Goal: Task Accomplishment & Management: Use online tool/utility

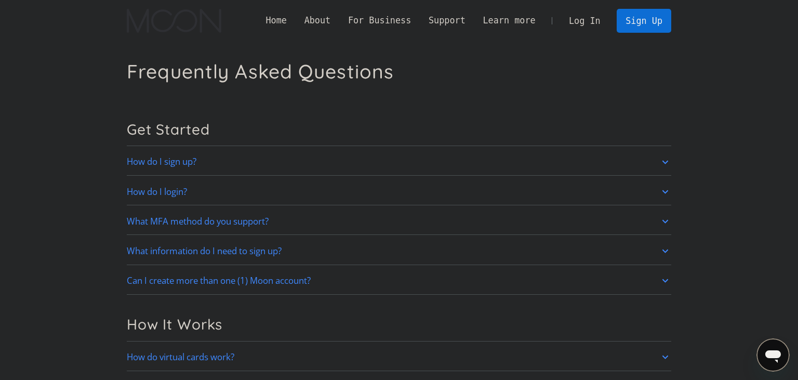
click at [301, 79] on h1 "Frequently Asked Questions" at bounding box center [260, 71] width 267 height 23
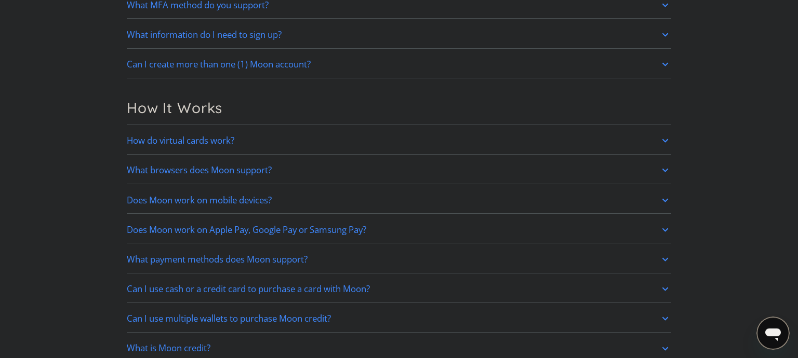
scroll to position [414, 0]
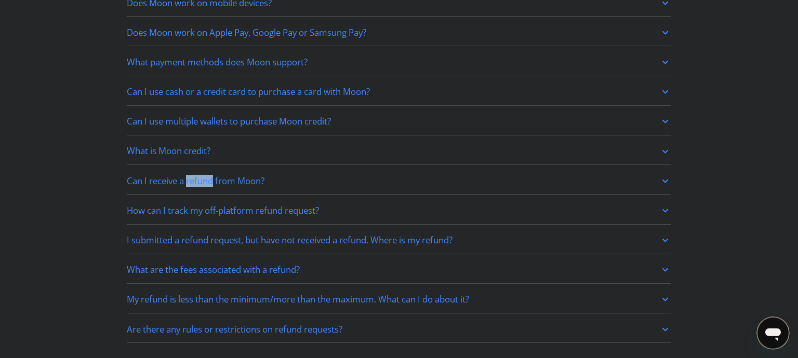
click at [292, 175] on link "Can I receive a refund from Moon?" at bounding box center [399, 181] width 544 height 22
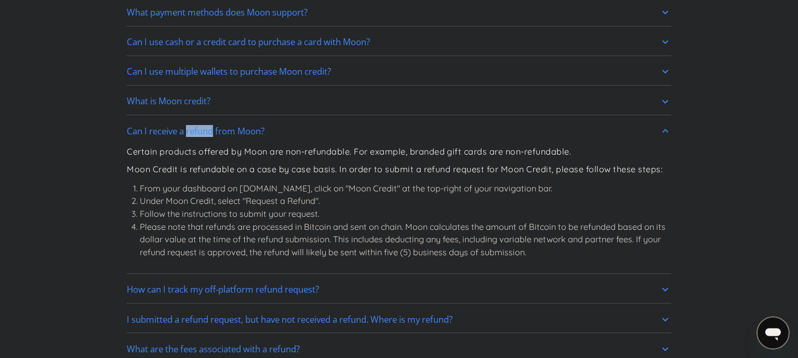
scroll to position [505, 0]
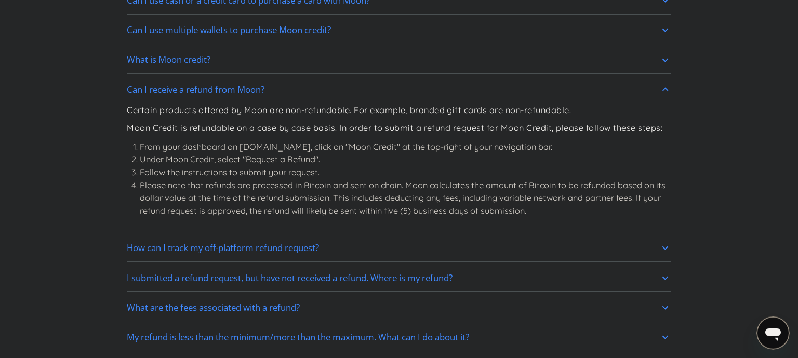
click at [172, 150] on li "From your dashboard on [DOMAIN_NAME], click on "Moon Credit" at the top-right o…" at bounding box center [405, 147] width 531 height 13
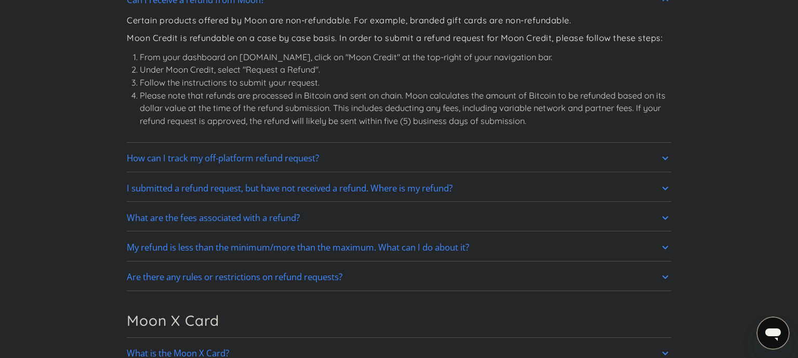
scroll to position [596, 0]
click at [368, 156] on link "How can I track my off-platform refund request?" at bounding box center [399, 157] width 544 height 22
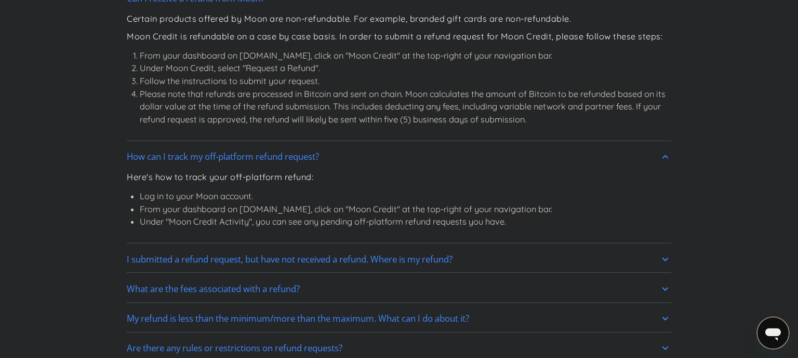
scroll to position [688, 0]
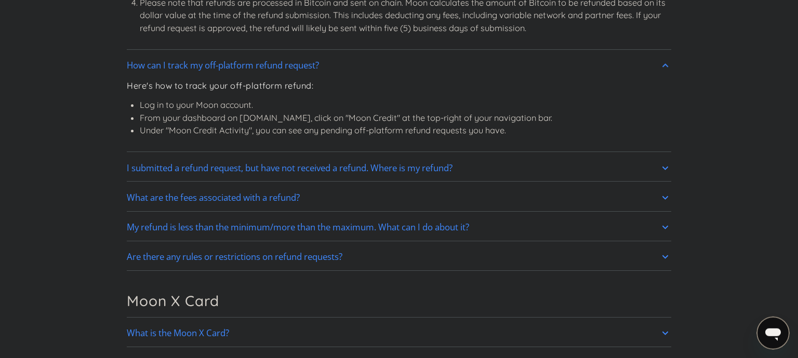
click at [348, 163] on h2 "I submitted a refund request, but have not received a refund. Where is my refun…" at bounding box center [290, 168] width 326 height 10
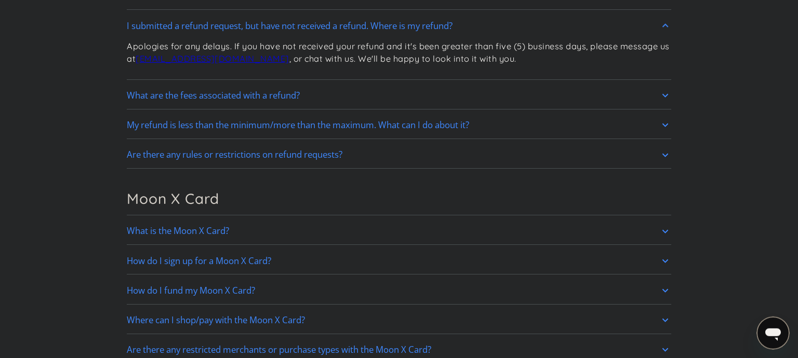
scroll to position [871, 0]
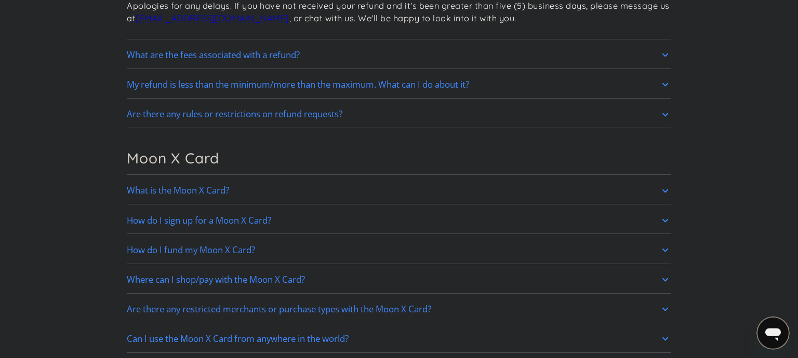
click at [323, 82] on h2 "My refund is less than the minimum/more than the maximum. What can I do about i…" at bounding box center [298, 84] width 342 height 10
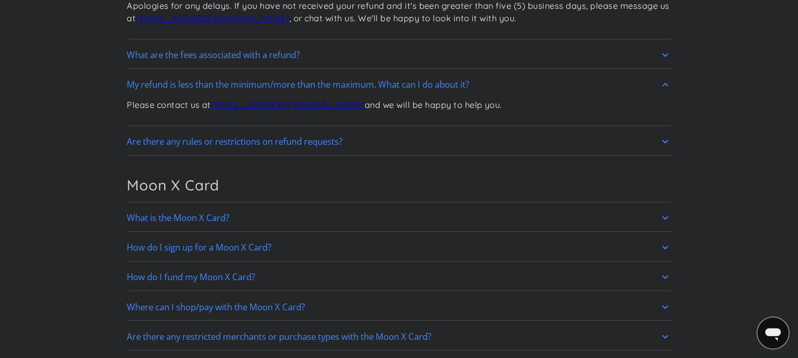
click at [326, 137] on h2 "Are there any rules or restrictions on refund requests?" at bounding box center [235, 142] width 216 height 10
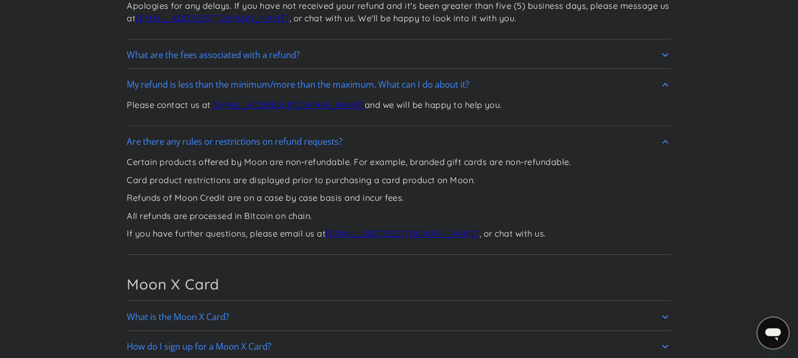
scroll to position [962, 0]
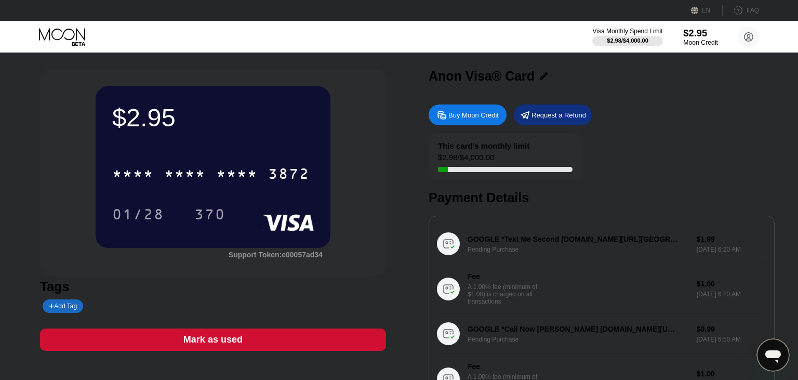
click at [709, 30] on div "$2.95" at bounding box center [700, 33] width 35 height 11
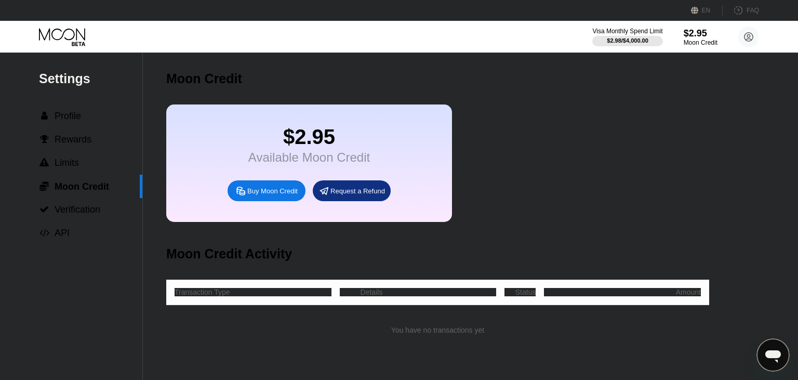
click at [348, 195] on div "Request a Refund" at bounding box center [357, 190] width 55 height 9
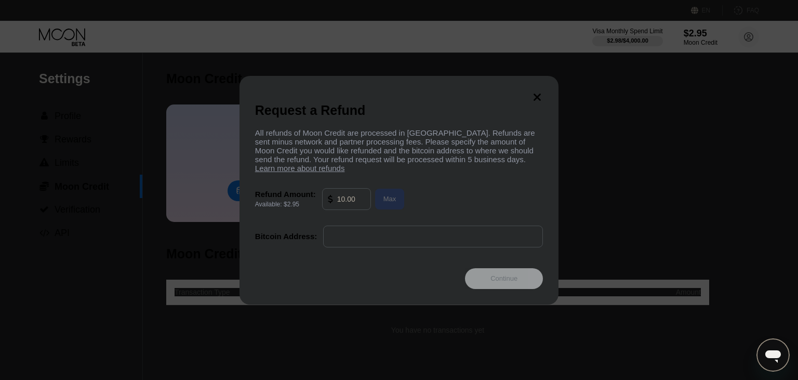
click at [379, 209] on div "Max" at bounding box center [390, 199] width 30 height 21
type input "2.95"
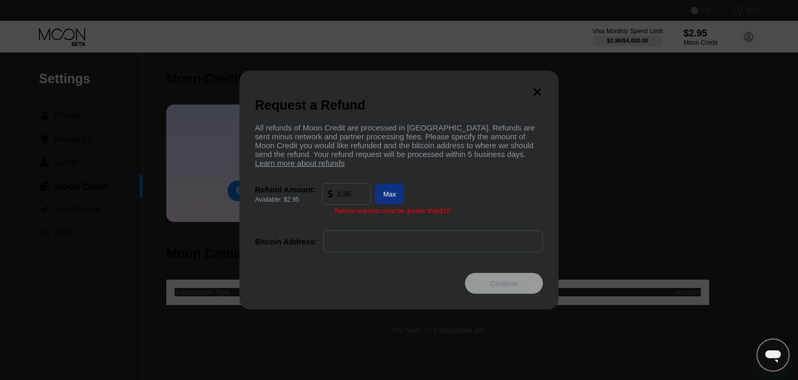
click at [542, 86] on icon at bounding box center [536, 91] width 11 height 11
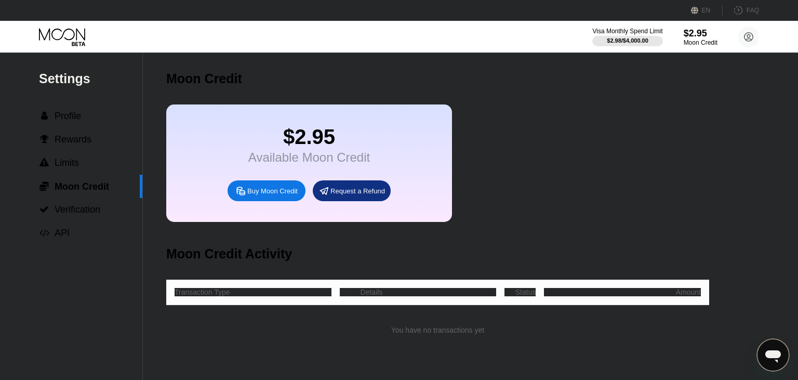
click at [303, 165] on div "Available Moon Credit" at bounding box center [309, 157] width 122 height 15
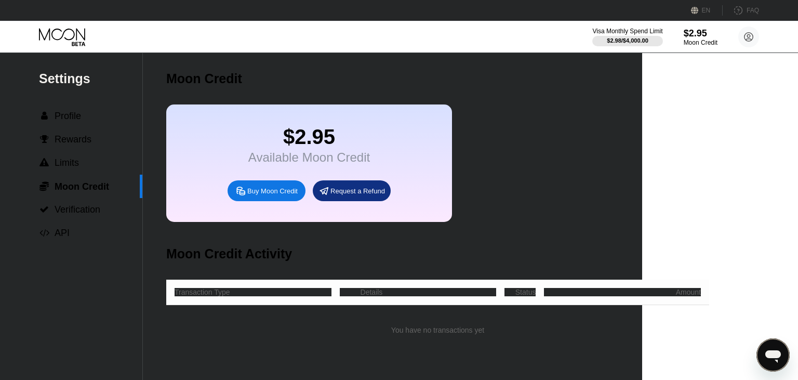
click at [303, 165] on div "Available Moon Credit" at bounding box center [309, 157] width 122 height 15
click at [312, 145] on div "$2.95" at bounding box center [309, 136] width 122 height 23
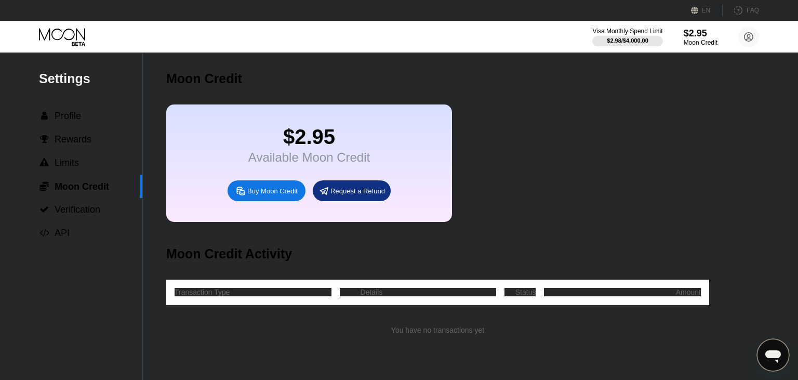
click at [312, 145] on div "$2.95" at bounding box center [309, 136] width 122 height 23
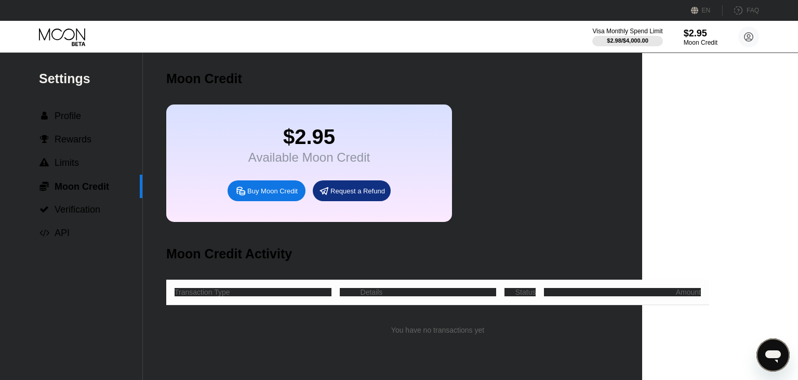
click at [312, 145] on div "$2.95" at bounding box center [309, 136] width 122 height 23
click at [443, 128] on div "$2.95 Available Moon Credit Buy Moon Credit Request a Refund" at bounding box center [309, 162] width 286 height 117
click at [359, 128] on div "$2.95" at bounding box center [309, 136] width 122 height 23
